Goal: Task Accomplishment & Management: Complete application form

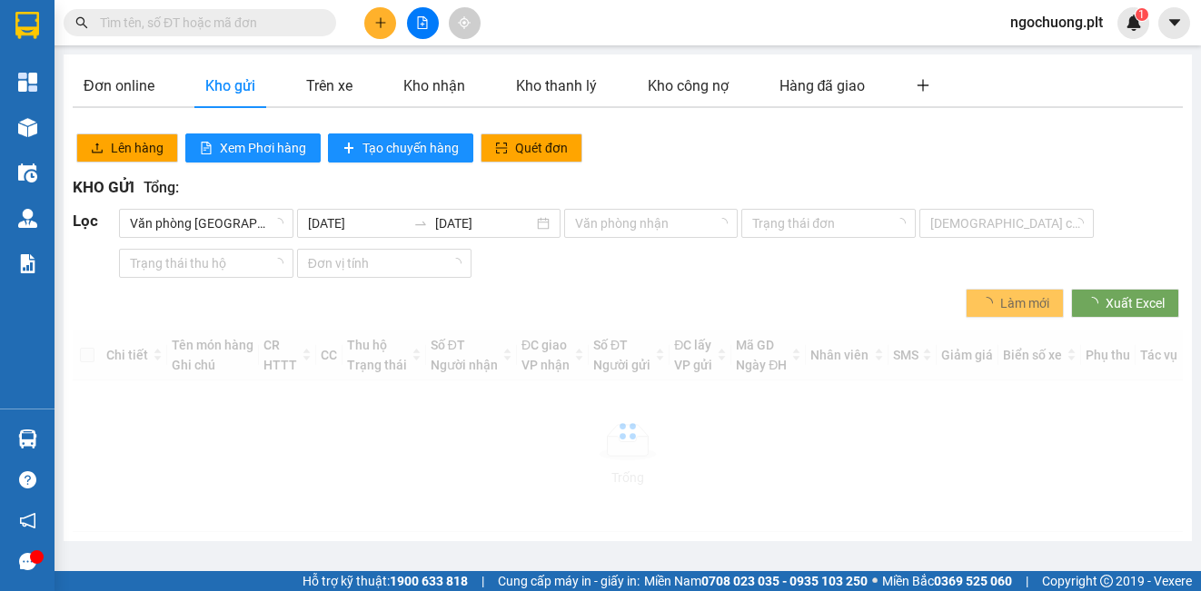
click at [379, 23] on icon "plus" at bounding box center [380, 22] width 10 height 1
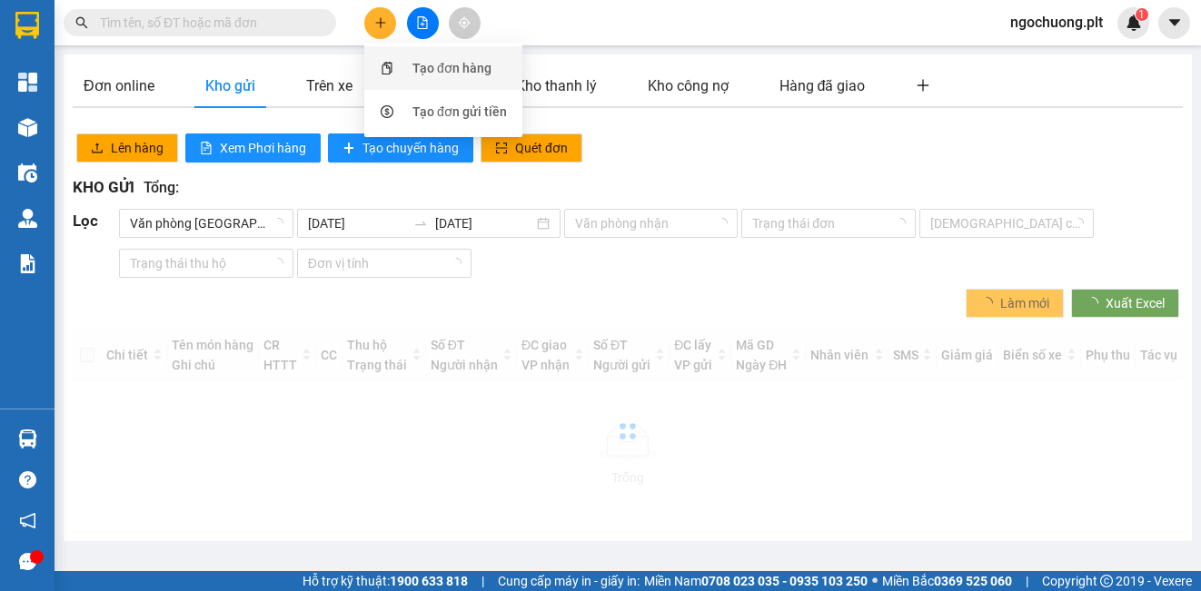
click at [422, 63] on div "Tạo đơn hàng" at bounding box center [451, 68] width 79 height 20
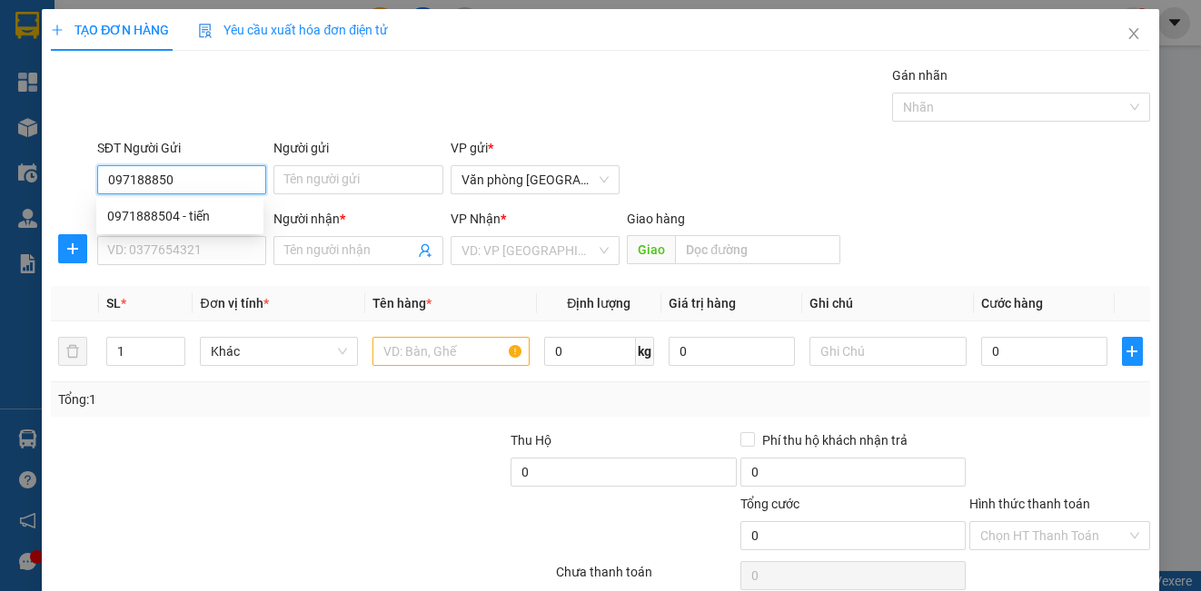
type input "0971888504"
click at [174, 223] on div "0971888504 - tiến" at bounding box center [179, 216] width 145 height 20
type input "tiến"
type input "0977127539"
type input "QUÝ"
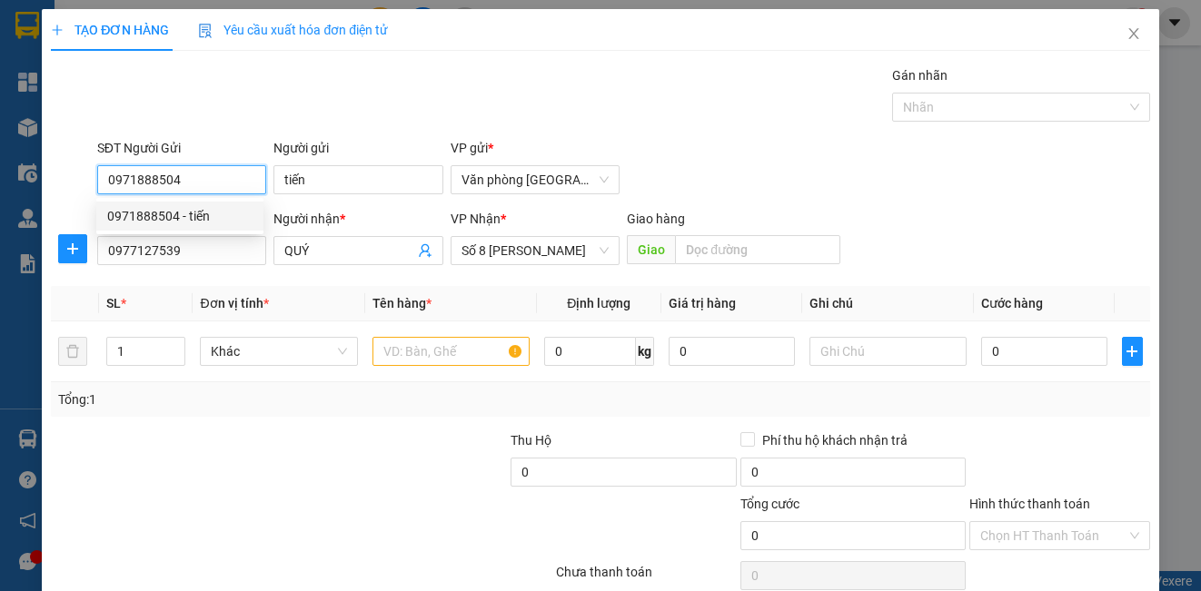
type input "40.000"
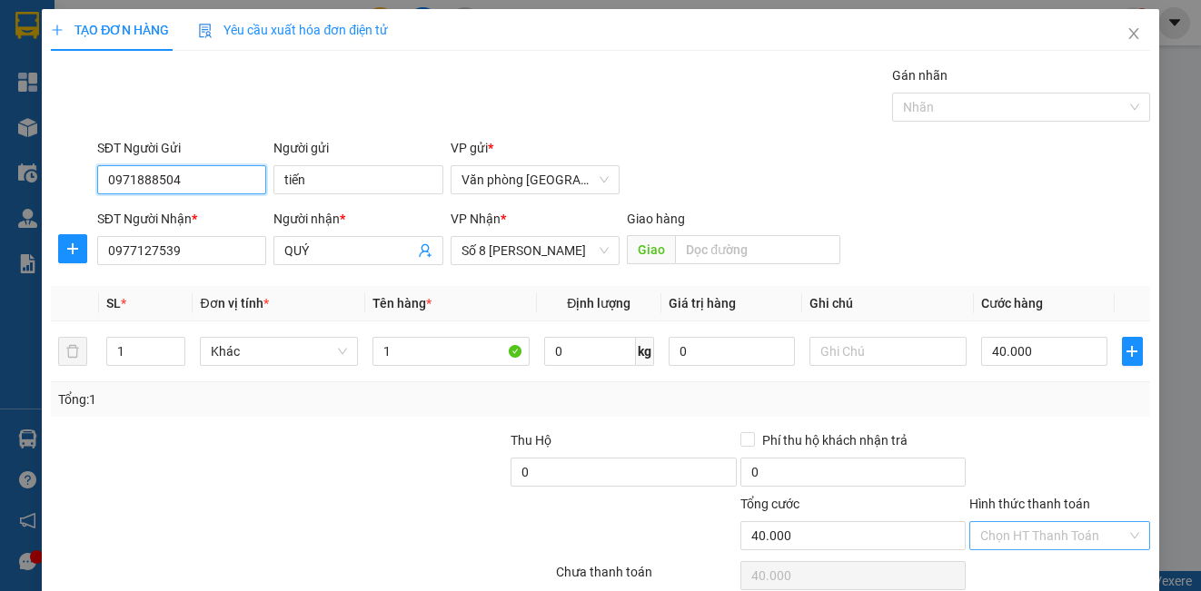
type input "0971888504"
click at [1022, 535] on input "Hình thức thanh toán" at bounding box center [1052, 535] width 145 height 27
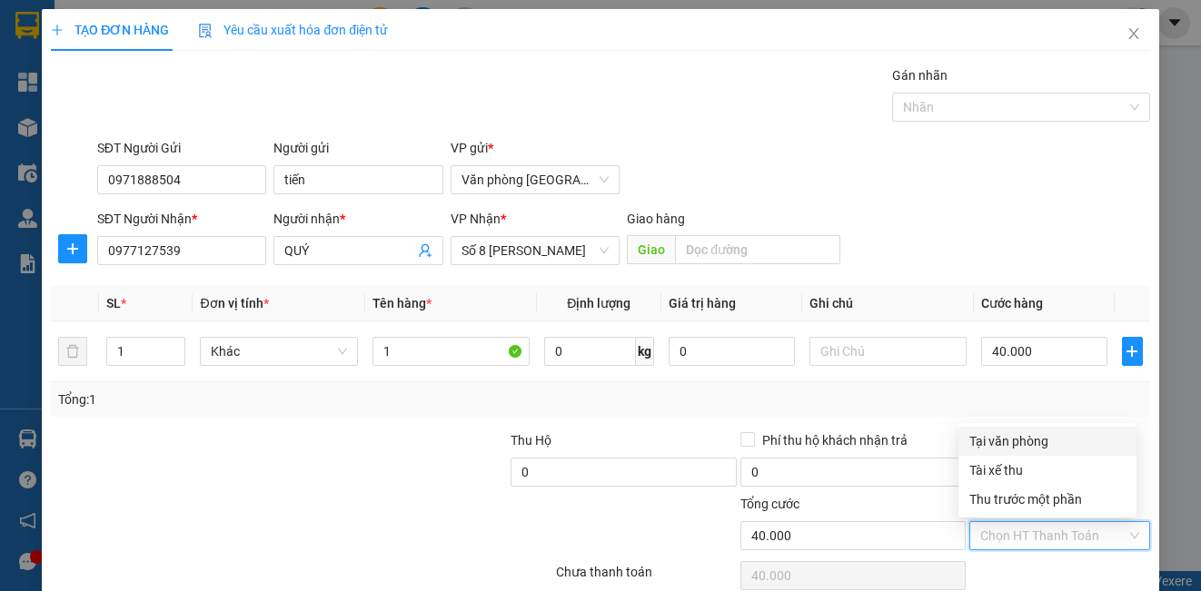
click at [1024, 443] on div "Tại văn phòng" at bounding box center [1047, 442] width 156 height 20
type input "0"
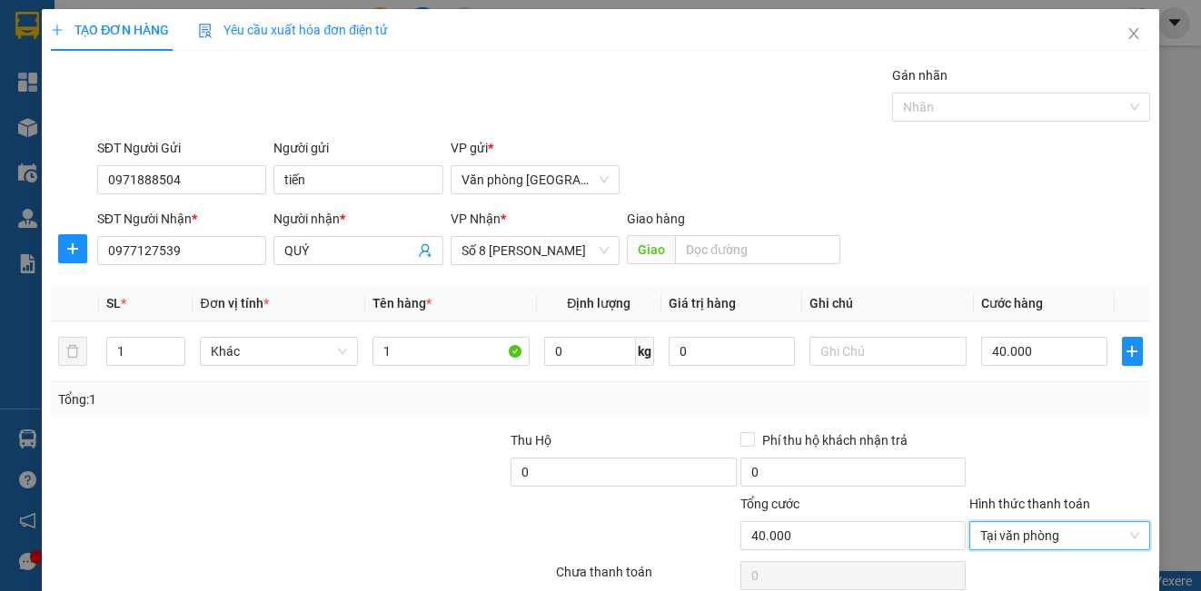
scroll to position [81, 0]
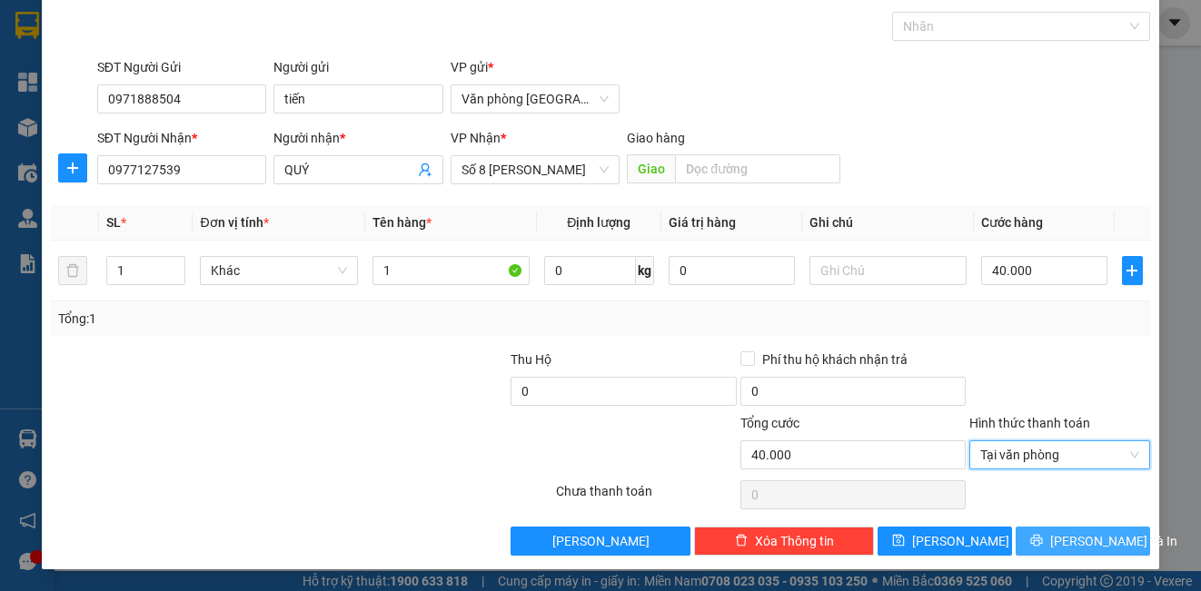
click at [1056, 535] on span "[PERSON_NAME] và In" at bounding box center [1113, 542] width 127 height 20
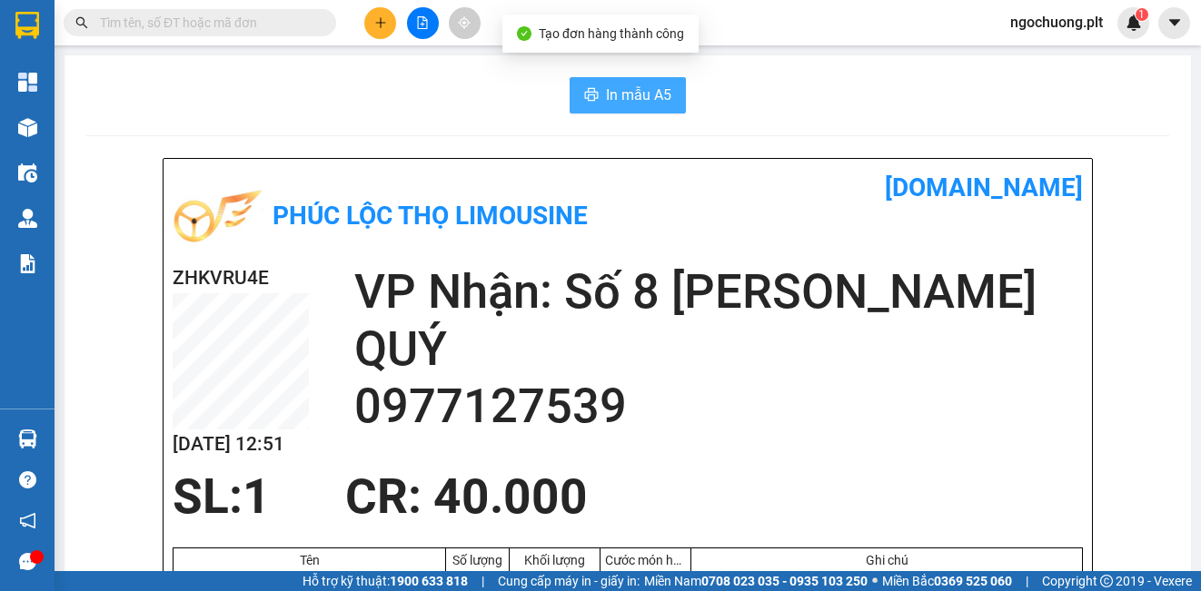
click at [636, 104] on span "In mẫu A5" at bounding box center [638, 95] width 65 height 23
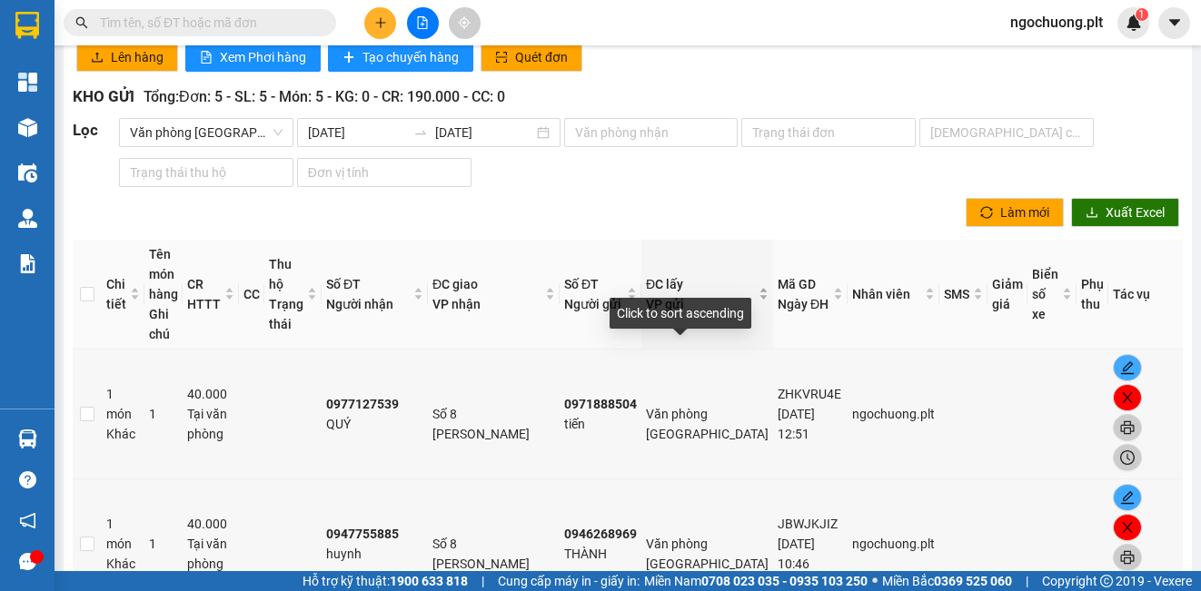
scroll to position [182, 0]
